Goal: Information Seeking & Learning: Learn about a topic

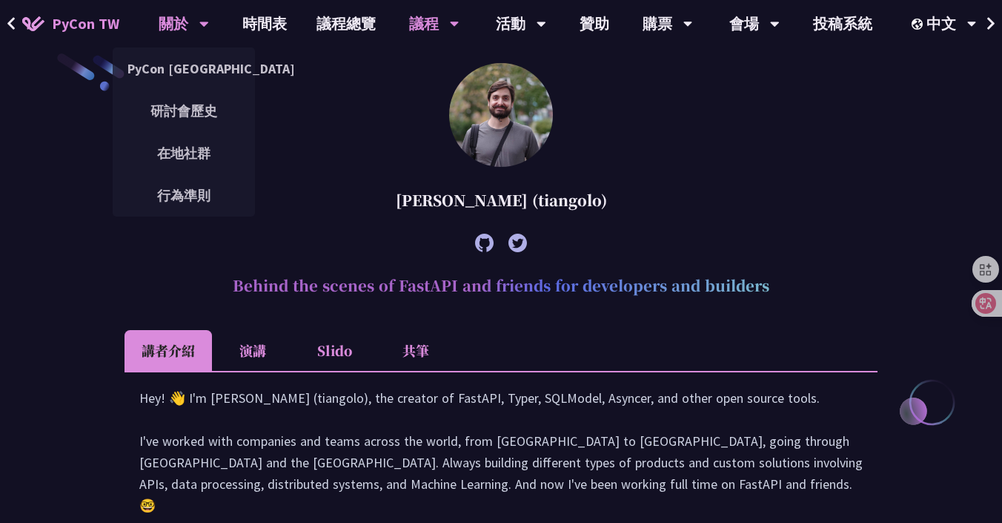
scroll to position [544, 0]
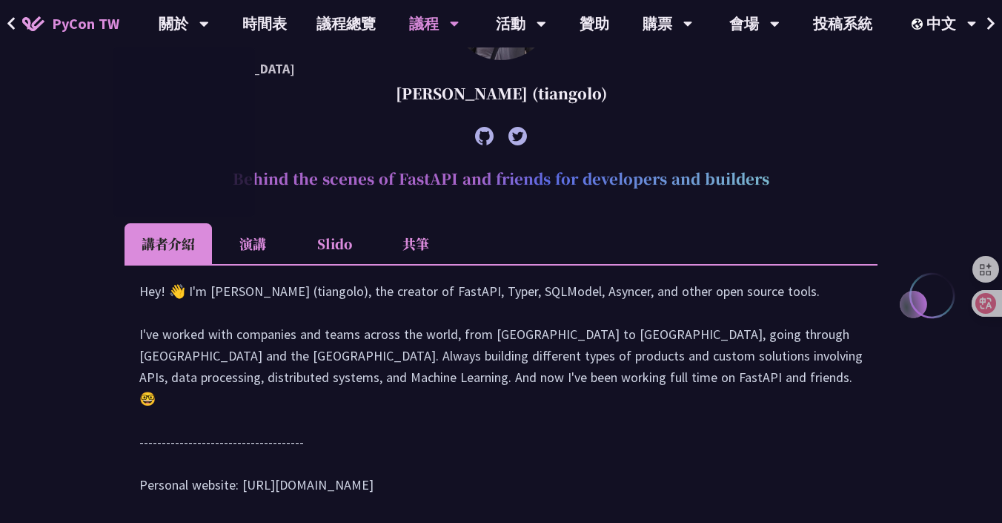
click at [339, 245] on li "Slido" at bounding box center [334, 243] width 82 height 41
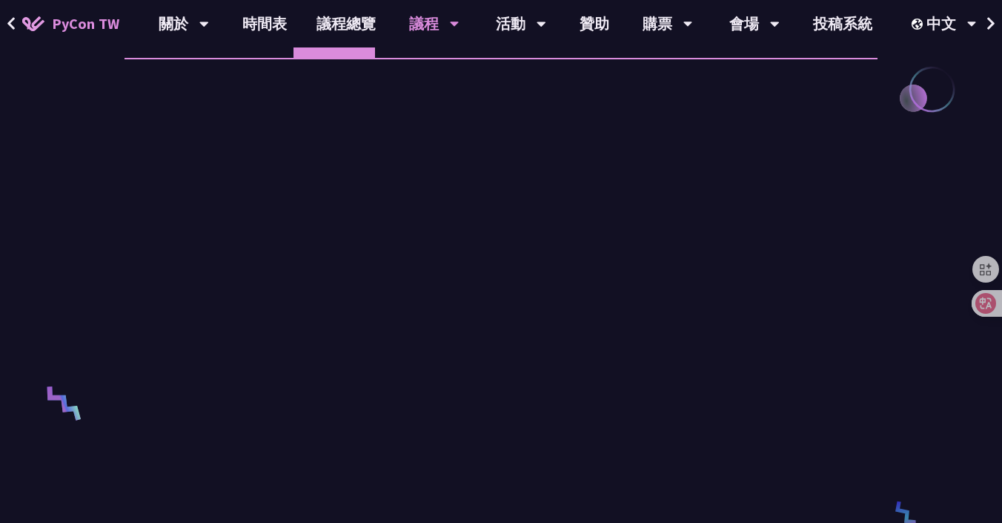
scroll to position [755, 0]
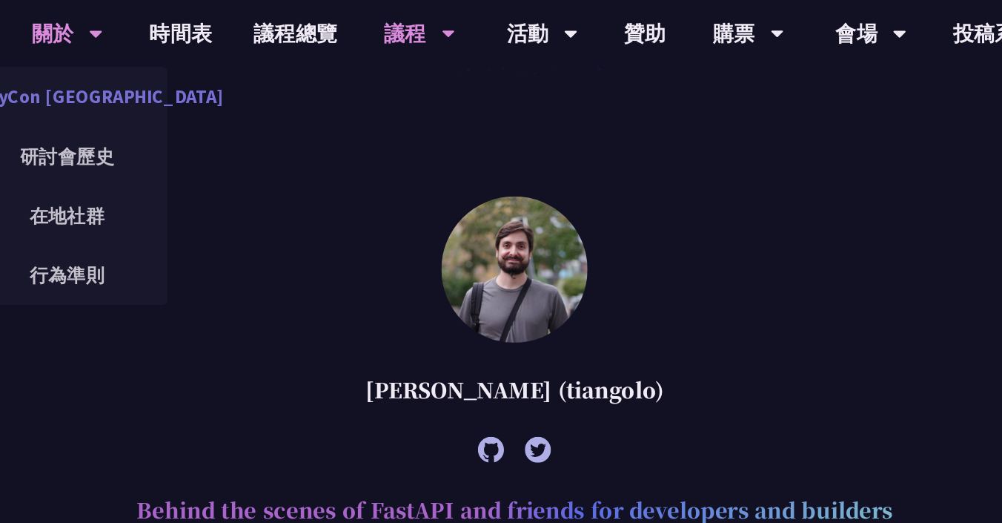
scroll to position [361, 0]
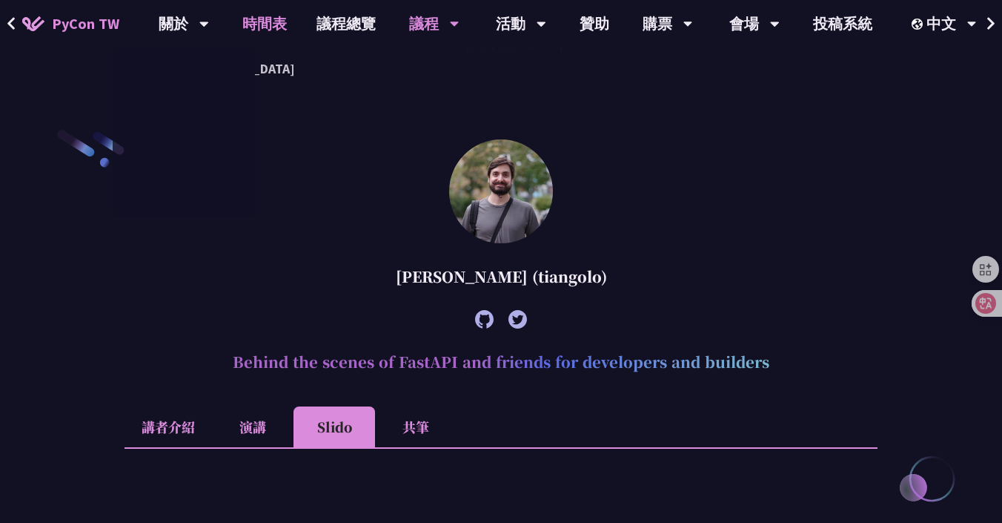
click at [240, 24] on link "時間表" at bounding box center [265, 23] width 74 height 47
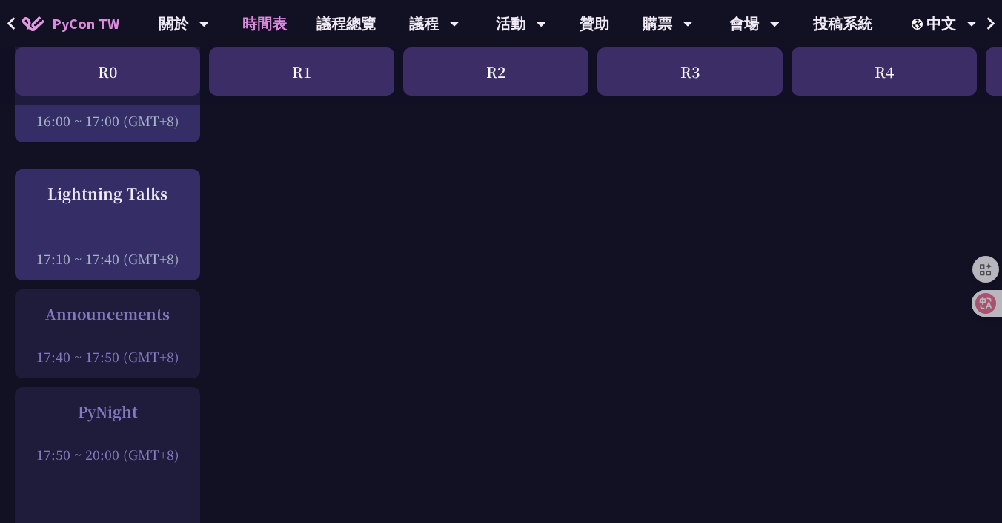
scroll to position [1985, 0]
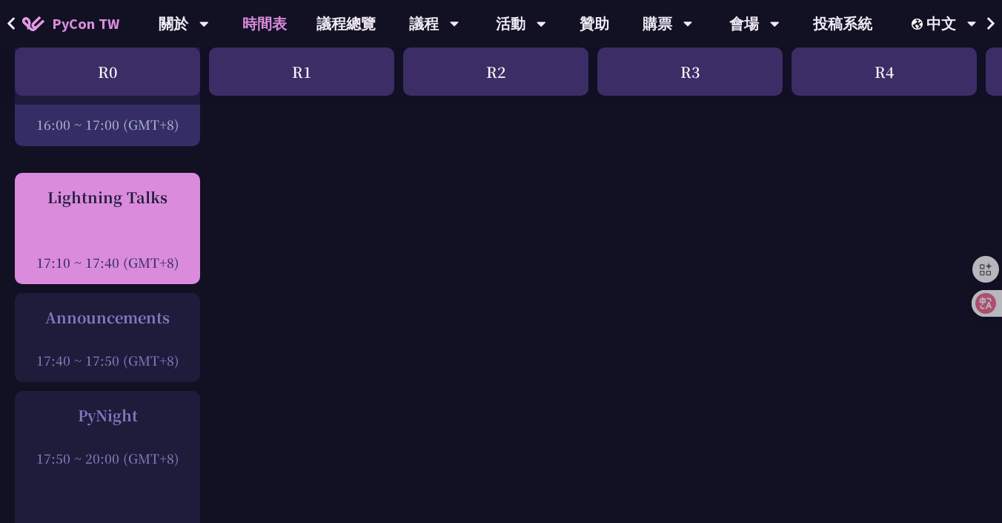
click at [122, 200] on div "Lightning Talks" at bounding box center [107, 197] width 170 height 22
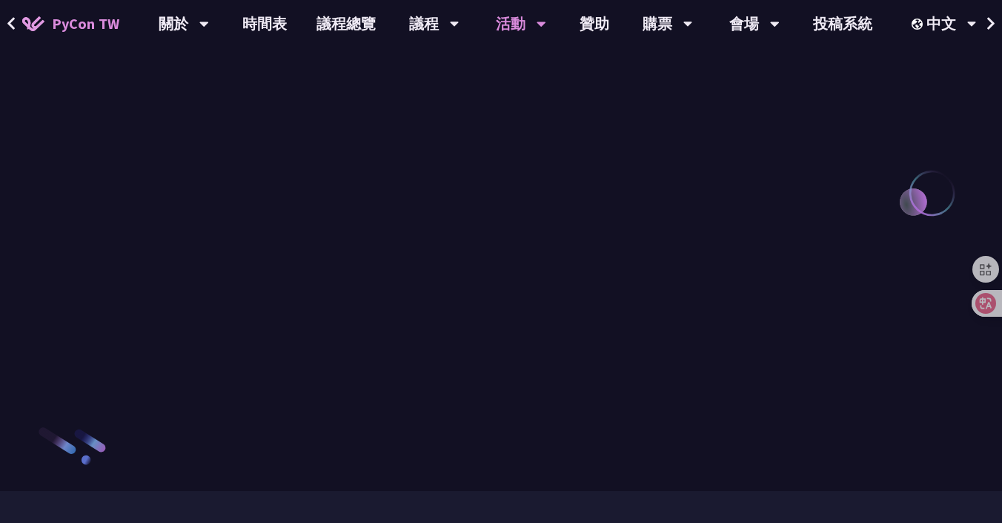
scroll to position [1625, 0]
